Goal: Task Accomplishment & Management: Manage account settings

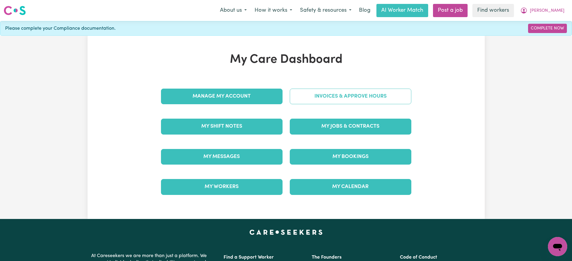
click at [319, 94] on link "Invoices & Approve Hours" at bounding box center [350, 97] width 121 height 16
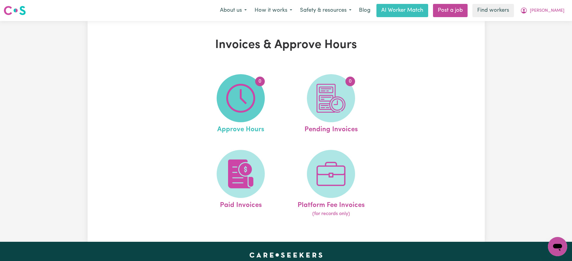
click at [259, 96] on span "0" at bounding box center [241, 98] width 48 height 48
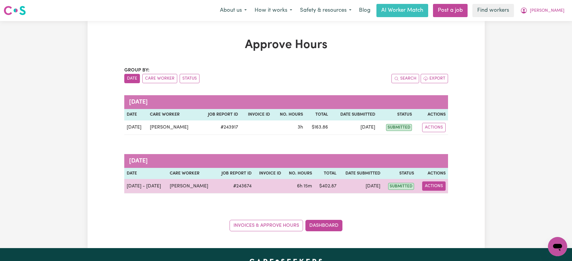
click at [434, 185] on button "Actions" at bounding box center [433, 186] width 23 height 9
drag, startPoint x: 441, startPoint y: 191, endPoint x: 444, endPoint y: 195, distance: 4.9
click at [444, 195] on link "View Job Report" at bounding box center [447, 200] width 51 height 12
select select "pm"
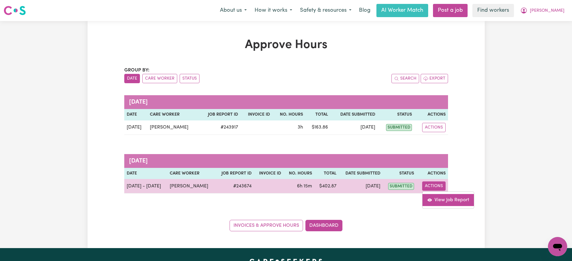
select select "pm"
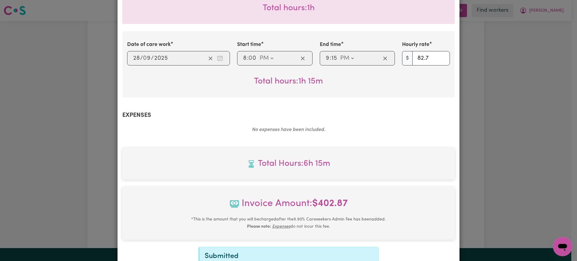
scroll to position [431, 0]
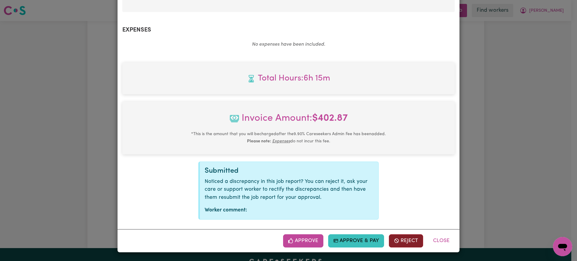
click at [400, 237] on button "Reject" at bounding box center [406, 241] width 34 height 13
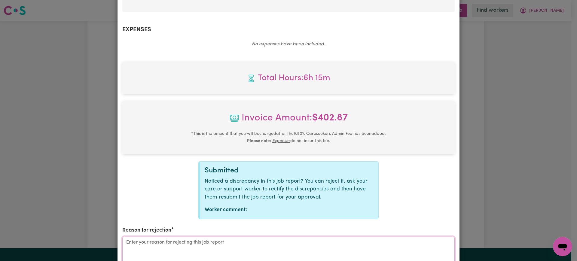
click at [307, 243] on textarea "Reason for rejection" at bounding box center [288, 259] width 333 height 45
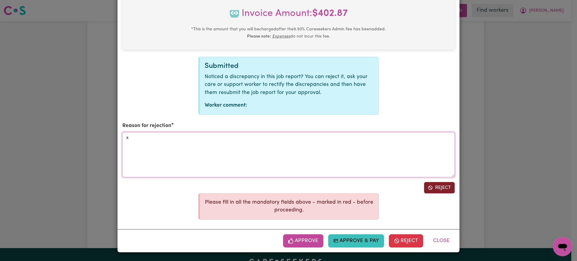
type textarea "x"
click at [436, 189] on button "Reject" at bounding box center [439, 187] width 31 height 11
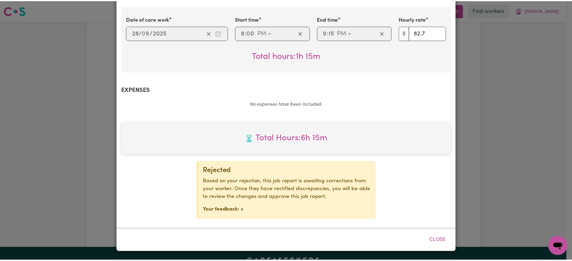
scroll to position [371, 0]
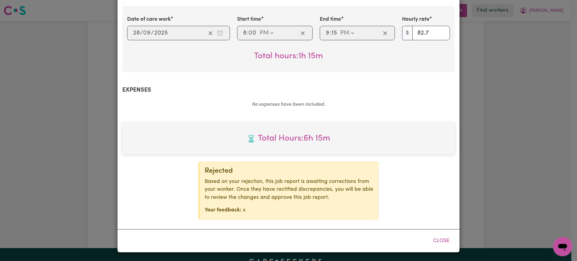
click at [527, 154] on div "Job Report # 243674 - [PERSON_NAME] Summary Job report # 243674 Client name: [P…" at bounding box center [288, 130] width 577 height 261
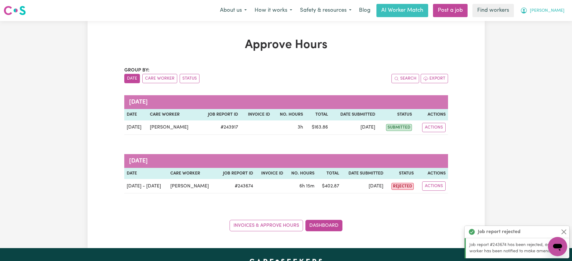
click at [527, 11] on icon "My Account" at bounding box center [523, 10] width 7 height 7
drag, startPoint x: 548, startPoint y: 9, endPoint x: 542, endPoint y: 11, distance: 7.1
click at [542, 11] on button "[PERSON_NAME]" at bounding box center [542, 10] width 52 height 13
click at [527, 11] on icon "My Account" at bounding box center [523, 10] width 7 height 7
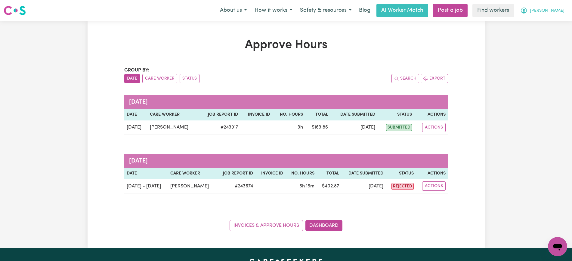
click at [527, 11] on icon "My Account" at bounding box center [523, 10] width 7 height 7
click at [532, 32] on link "Logout" at bounding box center [544, 34] width 48 height 11
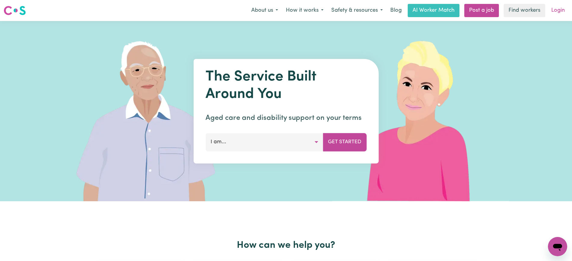
click at [558, 14] on link "Login" at bounding box center [557, 10] width 21 height 13
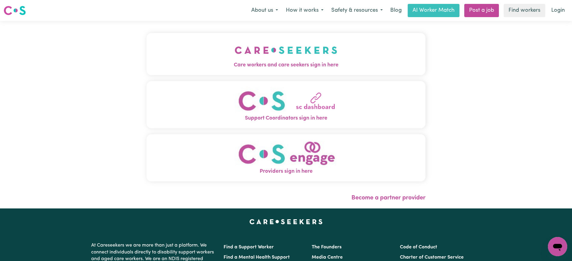
click at [285, 57] on img "Care workers and care seekers sign in here" at bounding box center [286, 50] width 103 height 22
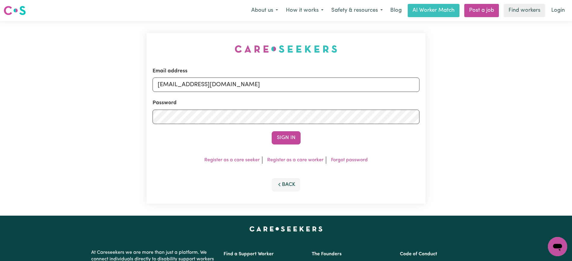
drag, startPoint x: 243, startPoint y: 46, endPoint x: 333, endPoint y: 95, distance: 102.2
click at [248, 47] on div "Email address [EMAIL_ADDRESS][DOMAIN_NAME] Password Sign In Register as a care …" at bounding box center [286, 118] width 286 height 195
drag, startPoint x: 187, startPoint y: 85, endPoint x: 470, endPoint y: 116, distance: 284.5
click at [470, 116] on div "Email address [EMAIL_ADDRESS][DOMAIN_NAME] Password Sign In Register as a care …" at bounding box center [286, 118] width 572 height 195
type input "superuser~[EMAIL_ADDRESS][DOMAIN_NAME]"
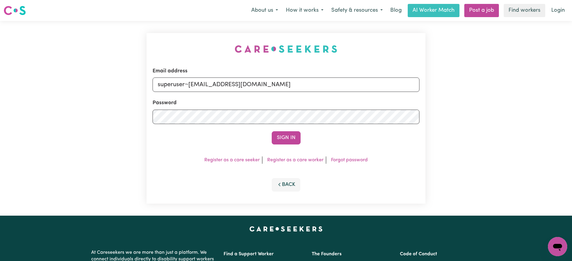
click at [272, 131] on button "Sign In" at bounding box center [286, 137] width 29 height 13
